Goal: Transaction & Acquisition: Download file/media

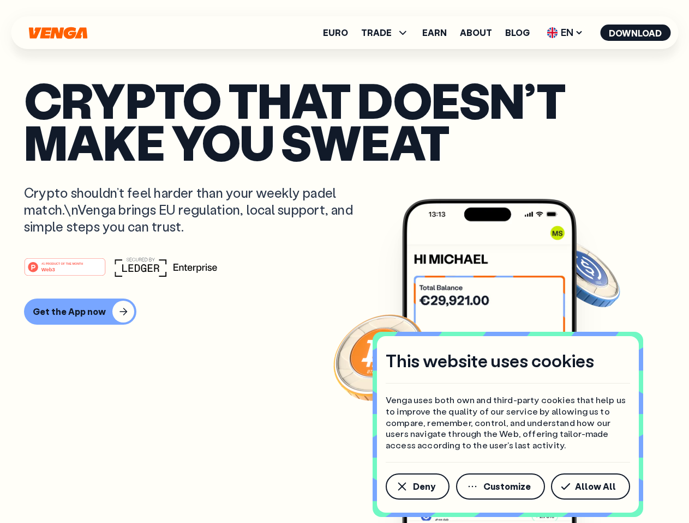
click at [344, 262] on div "#1 PRODUCT OF THE MONTH Web3" at bounding box center [344, 267] width 641 height 20
click at [417, 487] on span "Deny" at bounding box center [424, 487] width 22 height 9
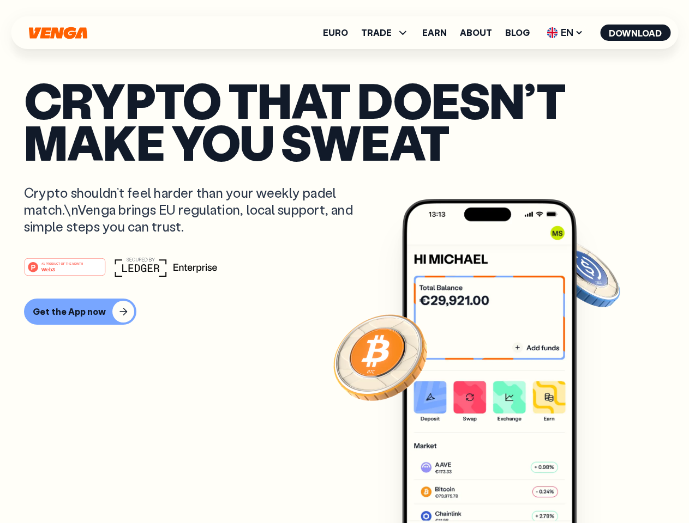
click at [501, 487] on img at bounding box center [489, 381] width 174 height 365
click at [592, 487] on article "Crypto that doesn’t make you sweat Crypto shouldn’t feel harder than your weekl…" at bounding box center [344, 283] width 641 height 409
click at [388, 33] on span "TRADE" at bounding box center [376, 32] width 31 height 9
click at [565, 33] on span "EN" at bounding box center [565, 32] width 44 height 17
click at [635, 33] on button "Download" at bounding box center [635, 33] width 70 height 16
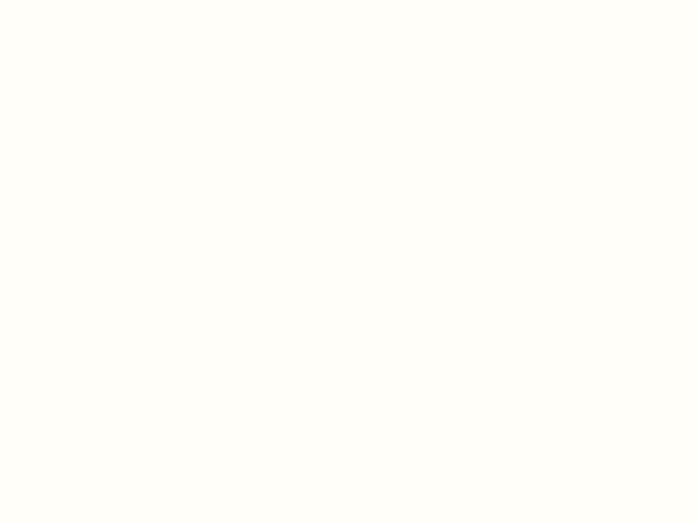
click at [79, 0] on html "This website uses cookies Venga uses both own and third-party cookies that help…" at bounding box center [349, 0] width 698 height 0
click at [67, 0] on html "This website uses cookies Venga uses both own and third-party cookies that help…" at bounding box center [349, 0] width 698 height 0
